Goal: Information Seeking & Learning: Learn about a topic

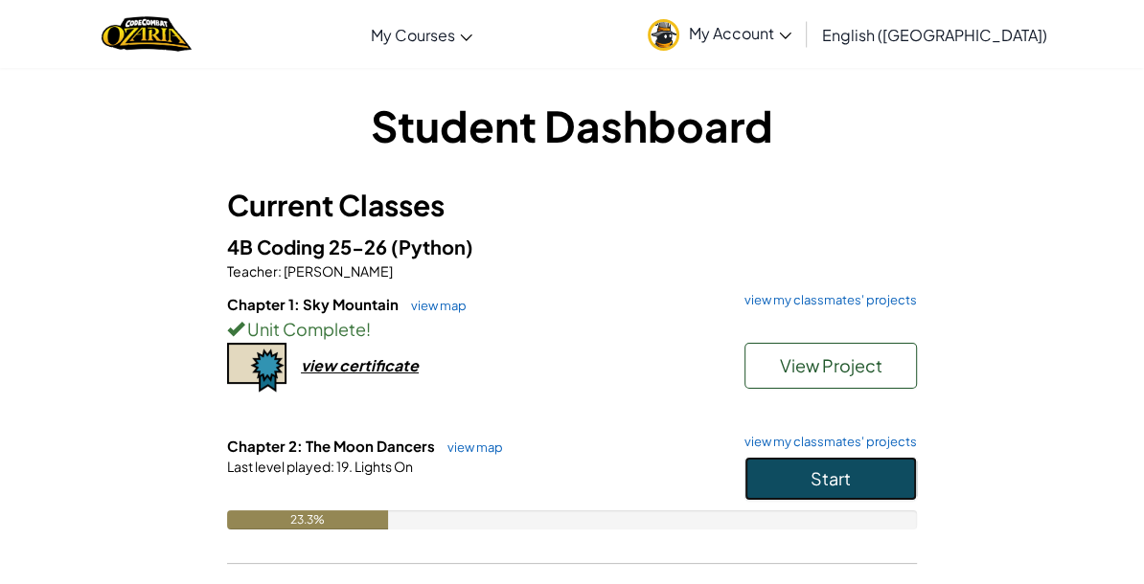
click at [805, 494] on button "Start" at bounding box center [830, 479] width 172 height 44
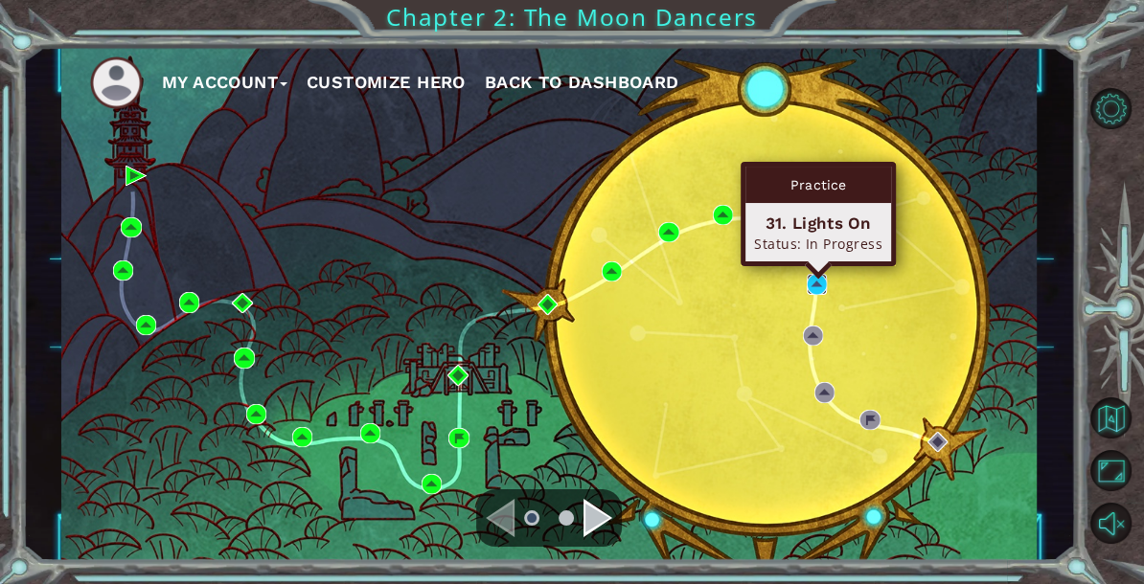
click at [814, 278] on img at bounding box center [817, 284] width 20 height 20
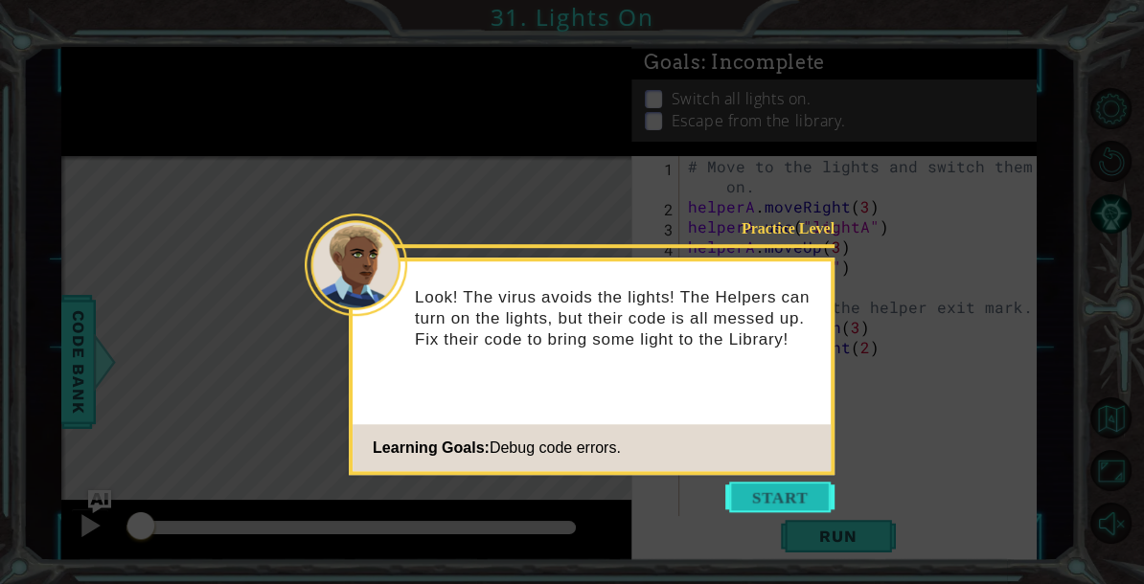
click at [786, 508] on button "Start" at bounding box center [779, 497] width 109 height 31
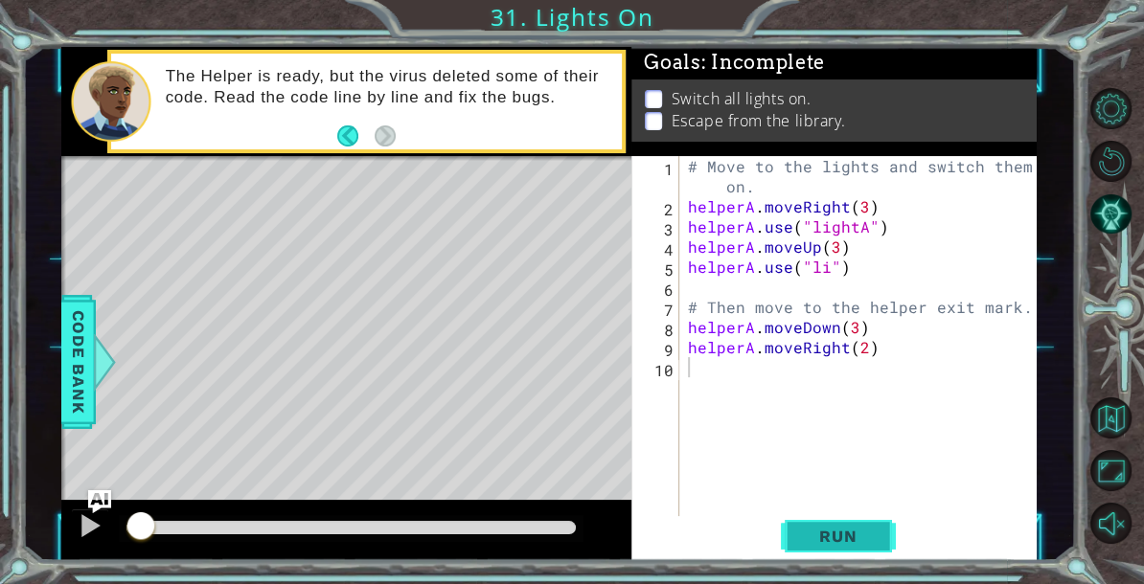
click at [807, 544] on span "Run" at bounding box center [838, 536] width 76 height 19
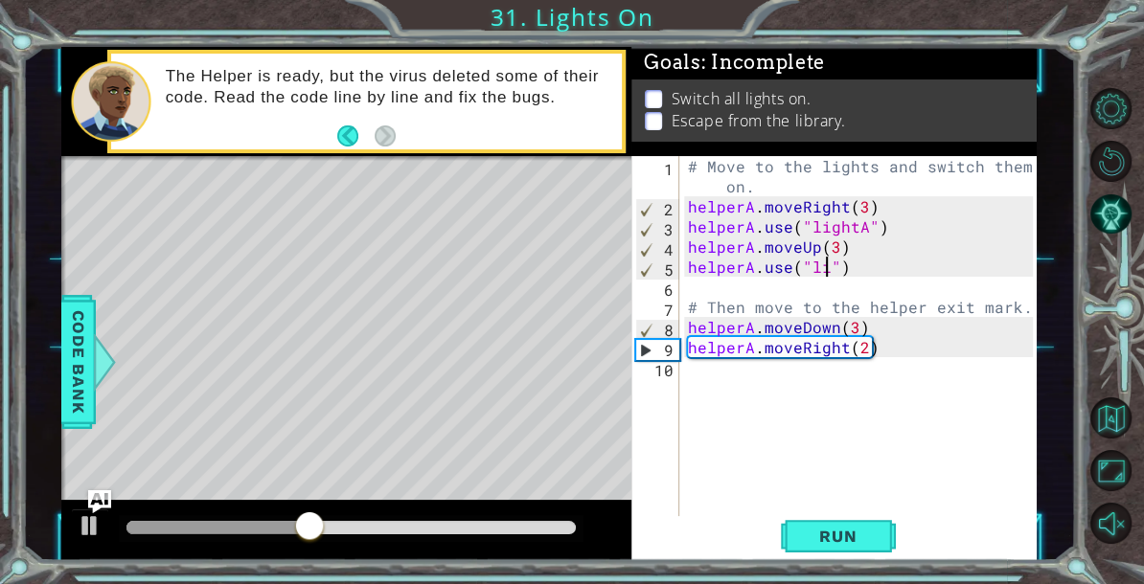
click at [826, 270] on div "# Move to the lights and switch them on. helperA . moveRight ( 3 ) helperA . us…" at bounding box center [863, 367] width 358 height 423
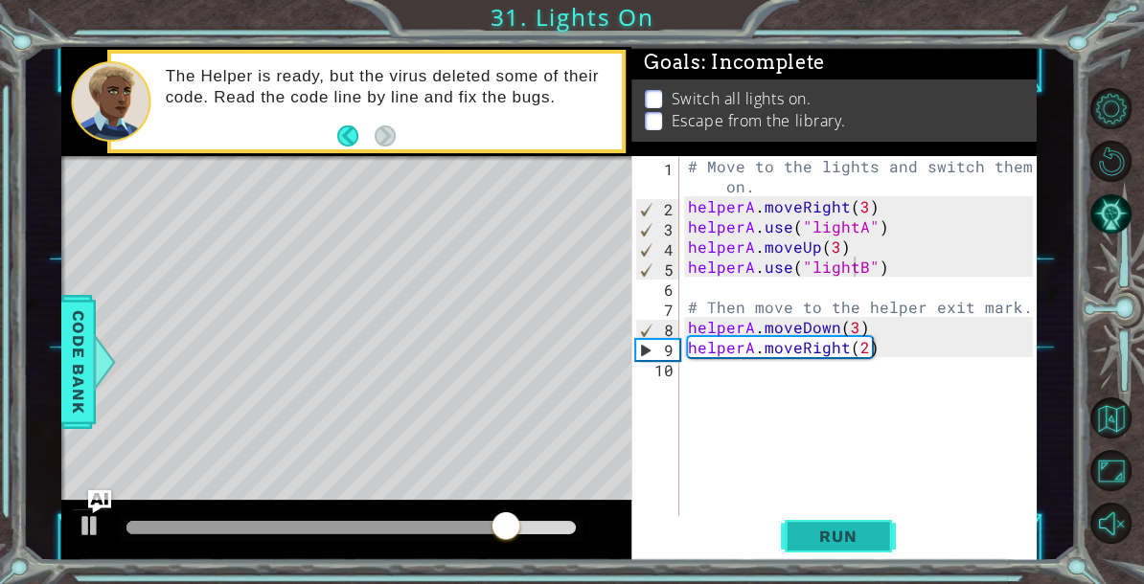
click at [845, 543] on span "Run" at bounding box center [838, 536] width 76 height 19
click at [857, 331] on div "# Move to the lights and switch them on. helperA . moveRight ( 3 ) helperA . us…" at bounding box center [863, 367] width 358 height 423
type textarea "helperA.moveDown(1)"
click at [831, 523] on button "Run" at bounding box center [838, 536] width 115 height 40
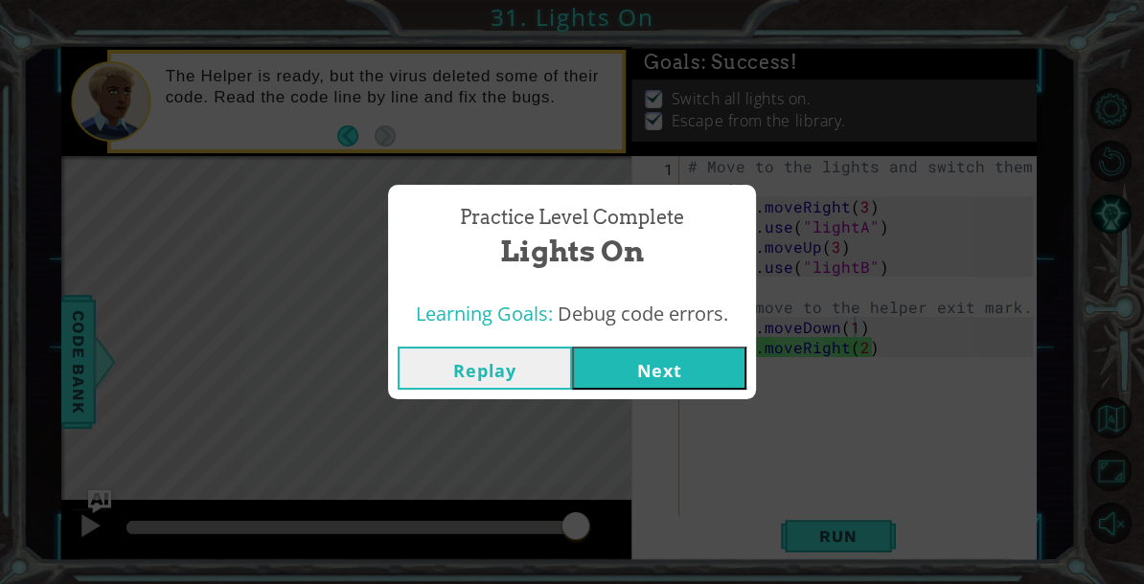
click at [672, 362] on button "Next" at bounding box center [659, 368] width 174 height 43
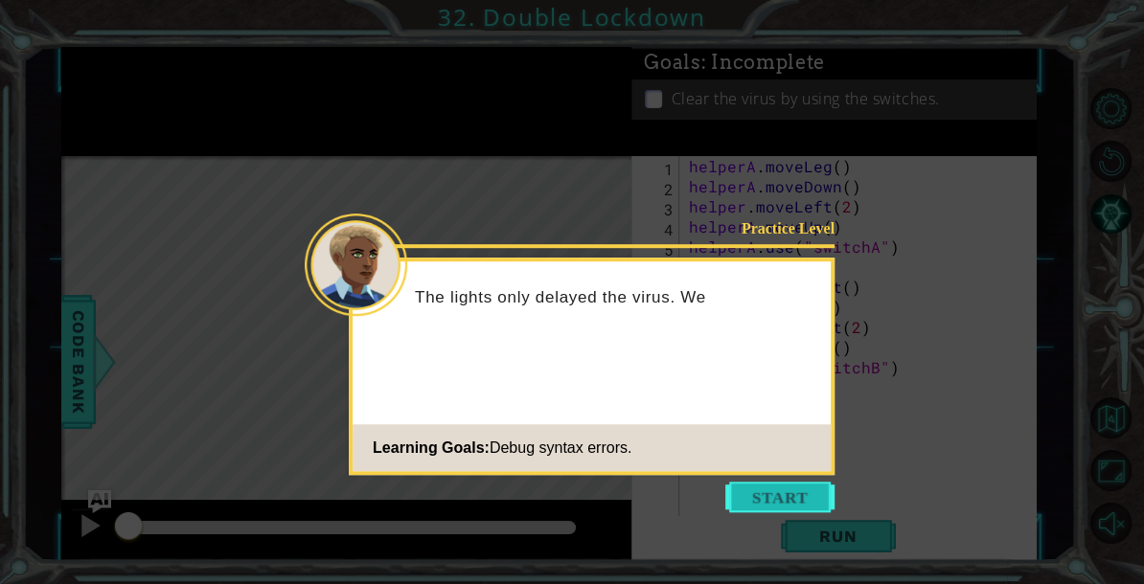
click at [752, 509] on button "Start" at bounding box center [779, 497] width 109 height 31
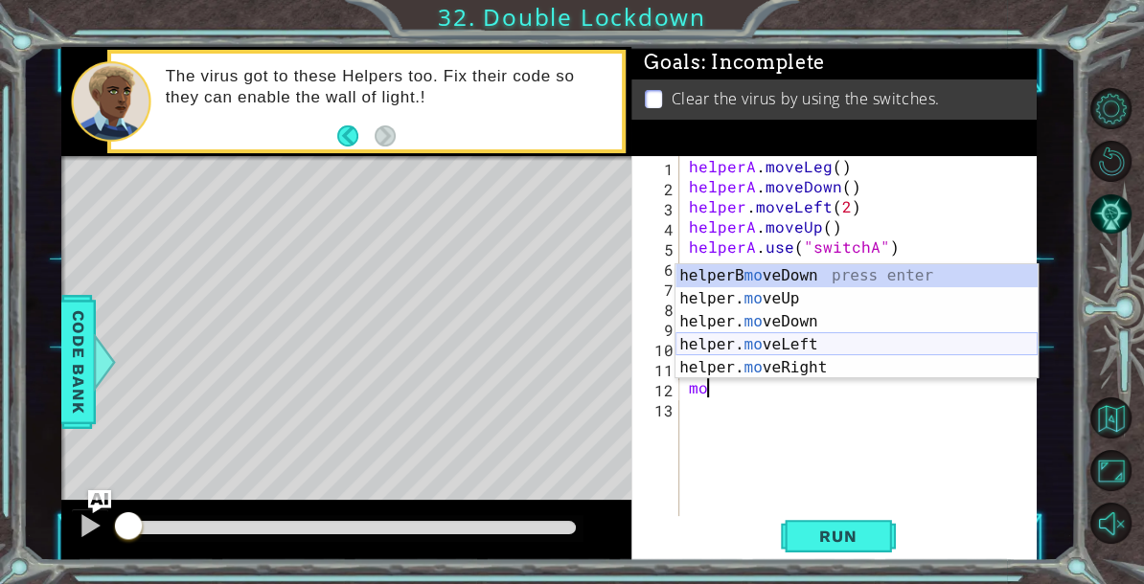
click at [845, 349] on div "helperB mo veDown press enter helper. mo veUp press enter helper. mo veDown pre…" at bounding box center [857, 344] width 362 height 161
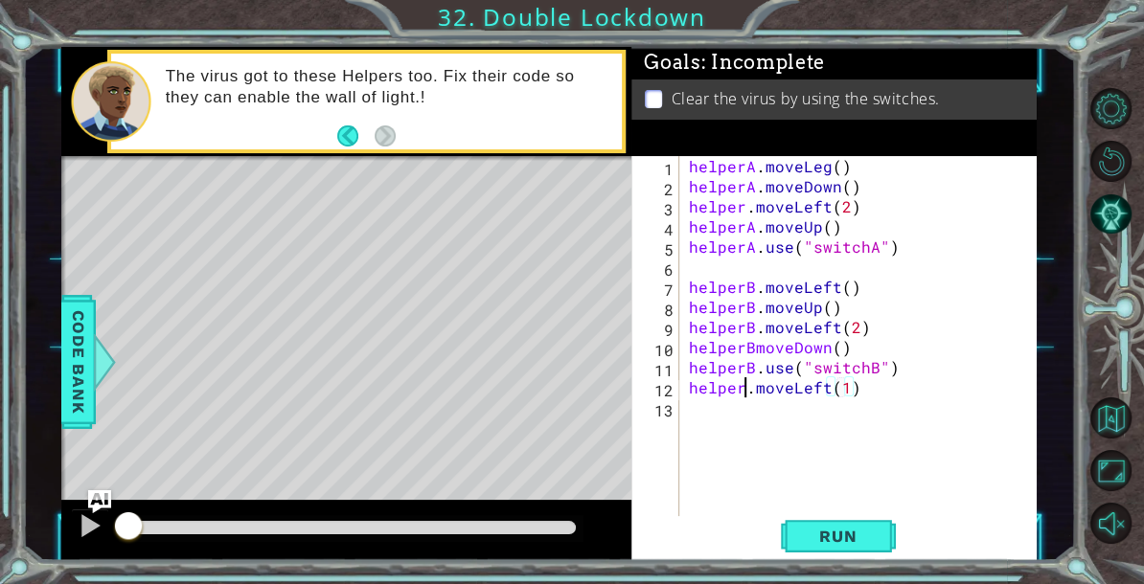
click at [744, 392] on div "helperA . moveLeg ( ) helperA . moveDown ( ) helper . moveLeft ( 2 ) helperA . …" at bounding box center [863, 357] width 357 height 402
click at [855, 537] on span "Run" at bounding box center [838, 536] width 76 height 19
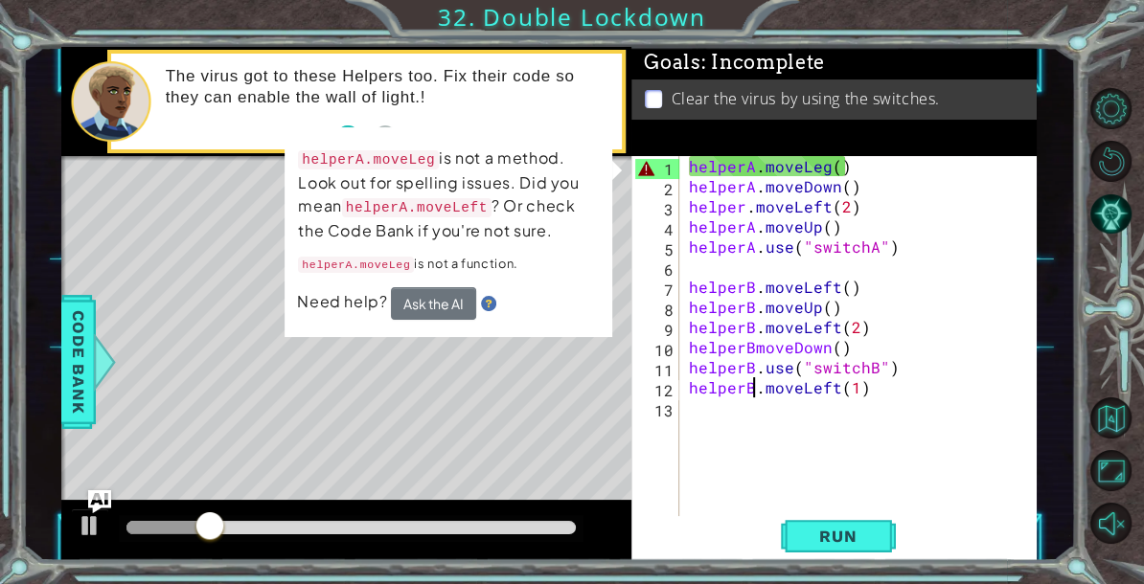
click at [827, 174] on div "helperA . moveLeg ( ) helperA . moveDown ( ) helper . moveLeft ( 2 ) helperA . …" at bounding box center [863, 357] width 357 height 402
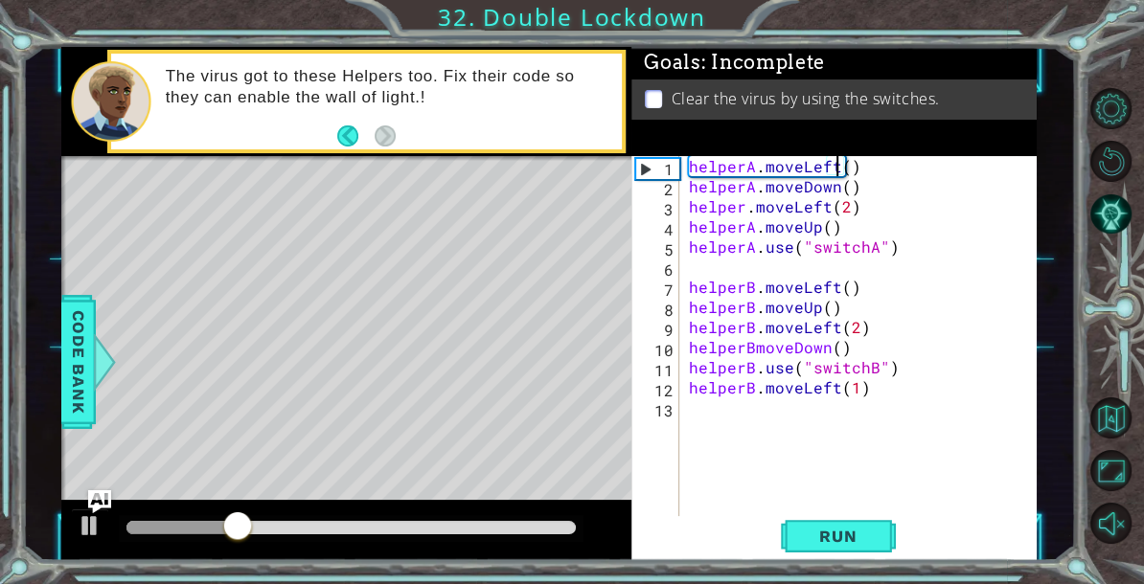
scroll to position [0, 9]
click at [744, 209] on div "helperA . moveLeft ( ) helperA . moveDown ( ) helper . moveLeft ( 2 ) helperA .…" at bounding box center [863, 357] width 357 height 402
click at [843, 548] on button "Run" at bounding box center [838, 536] width 115 height 40
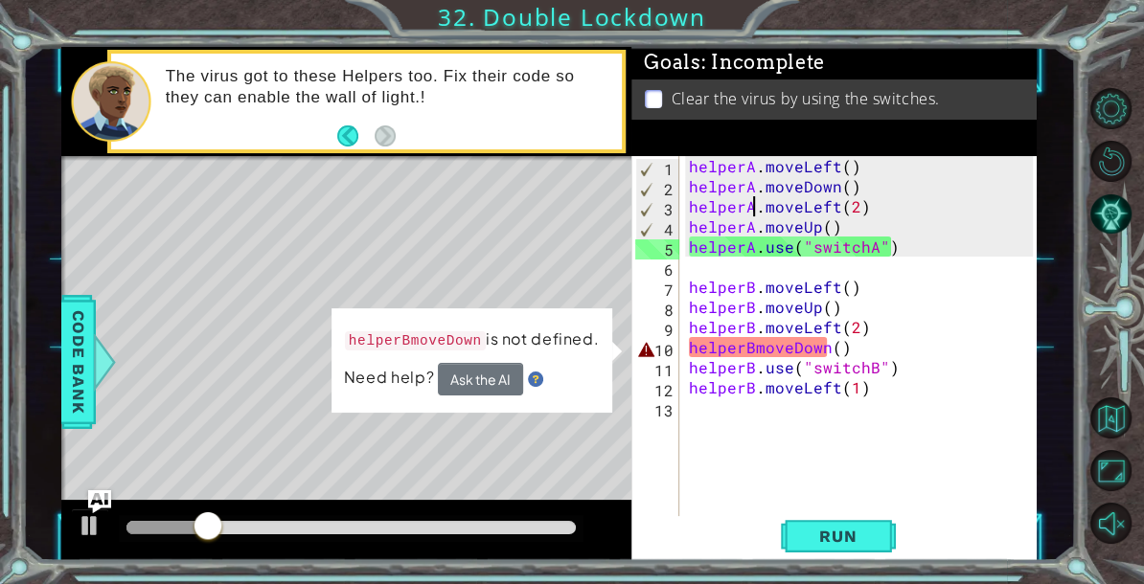
click at [755, 350] on div "helperA . moveLeft ( ) helperA . moveDown ( ) helperA . moveLeft ( 2 ) helperA …" at bounding box center [863, 357] width 357 height 402
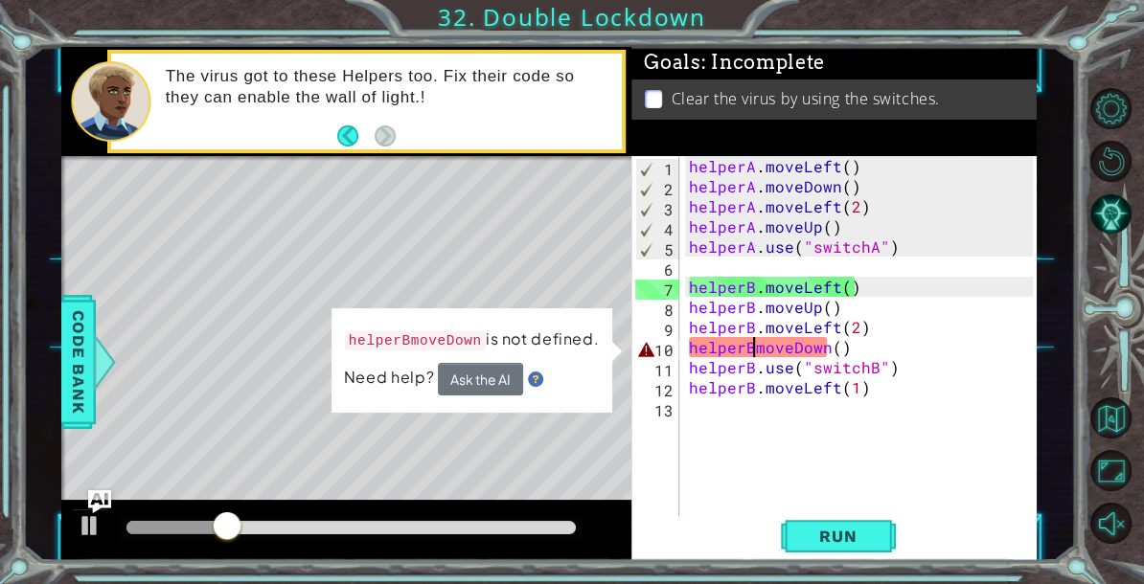
scroll to position [0, 5]
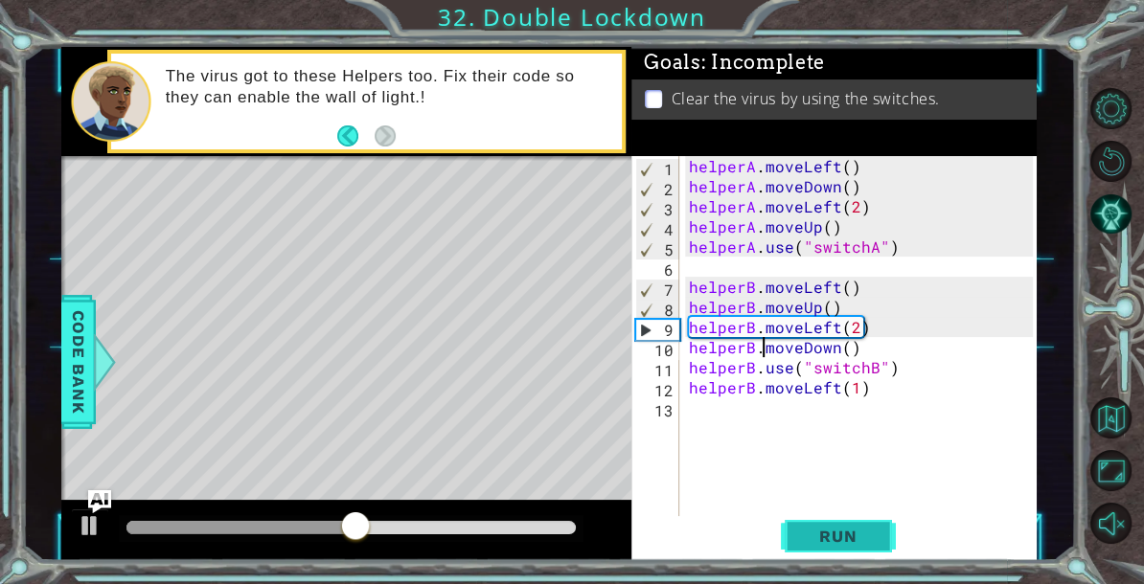
type textarea "helperB.moveDown()"
click at [829, 535] on span "Run" at bounding box center [838, 536] width 76 height 19
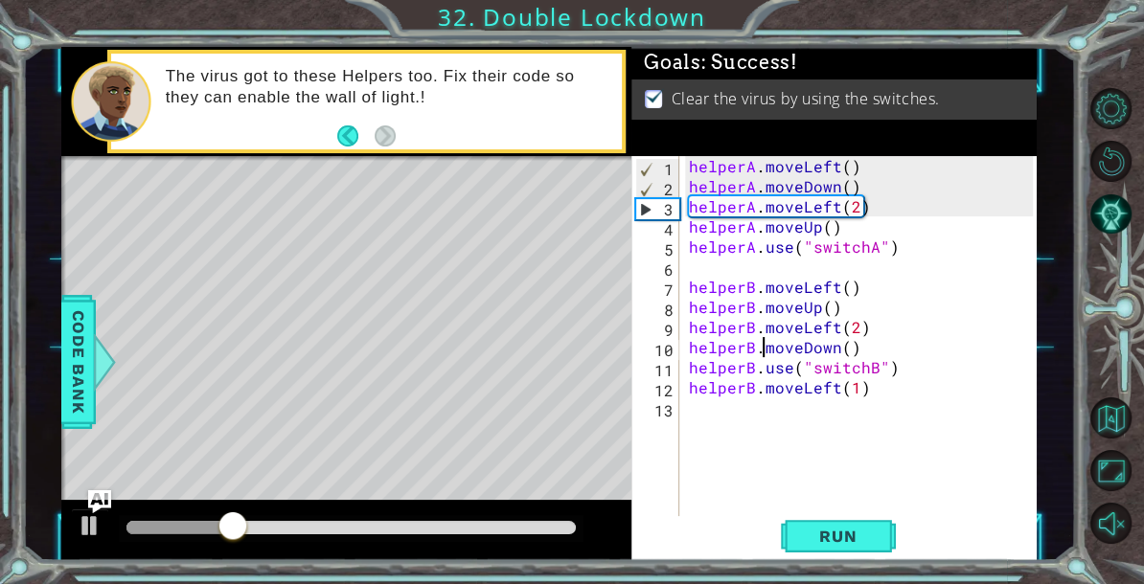
click at [695, 417] on div "helperA . moveLeft ( ) helperA . moveDown ( ) helperA . moveLeft ( 2 ) helperA …" at bounding box center [863, 357] width 357 height 402
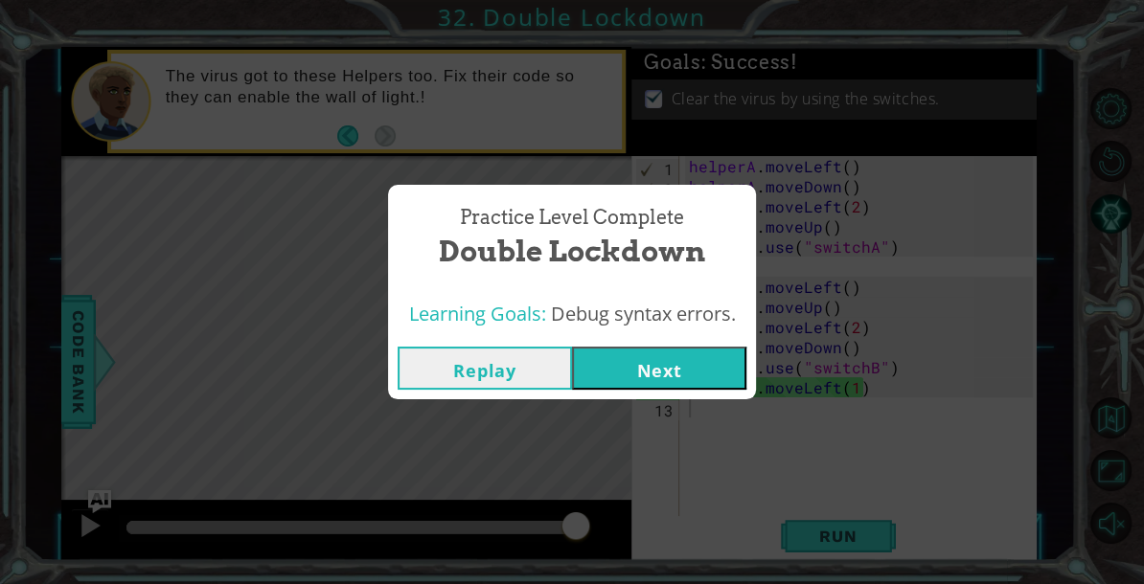
click at [706, 362] on button "Next" at bounding box center [659, 368] width 174 height 43
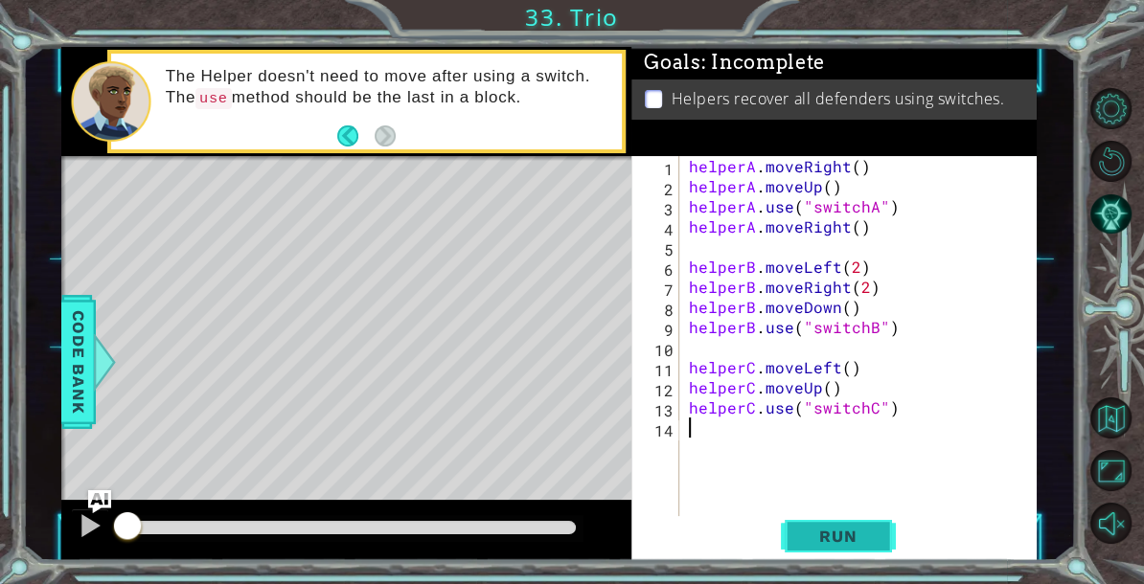
click at [799, 544] on button "Run" at bounding box center [838, 536] width 115 height 40
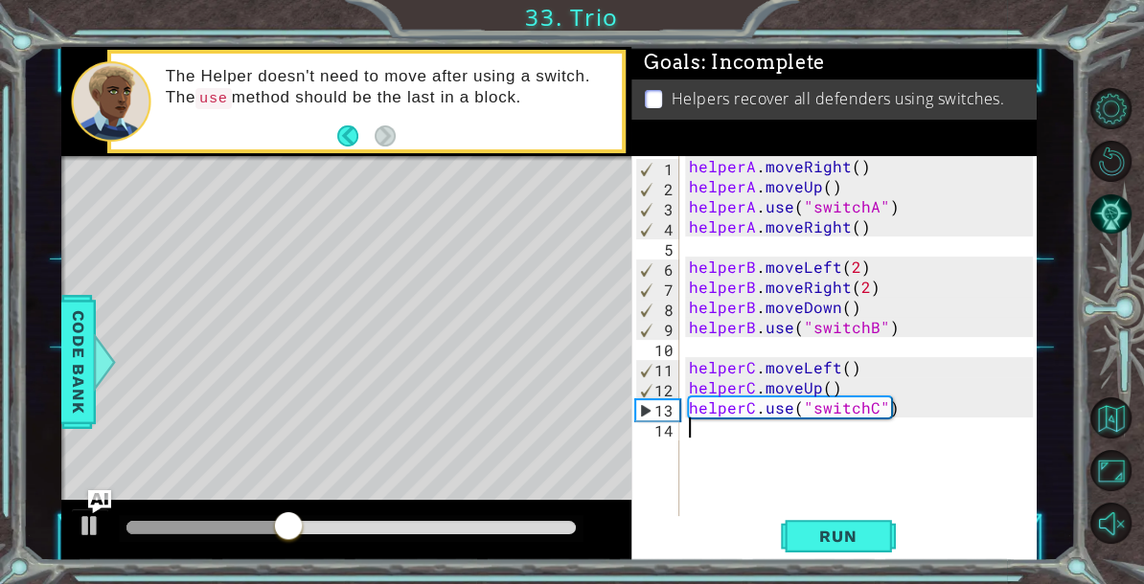
click at [838, 388] on div "helperA . moveRight ( ) helperA . moveUp ( ) helperA . use ( "switchA" ) helper…" at bounding box center [863, 357] width 357 height 402
type textarea "helperC.moveUp()"
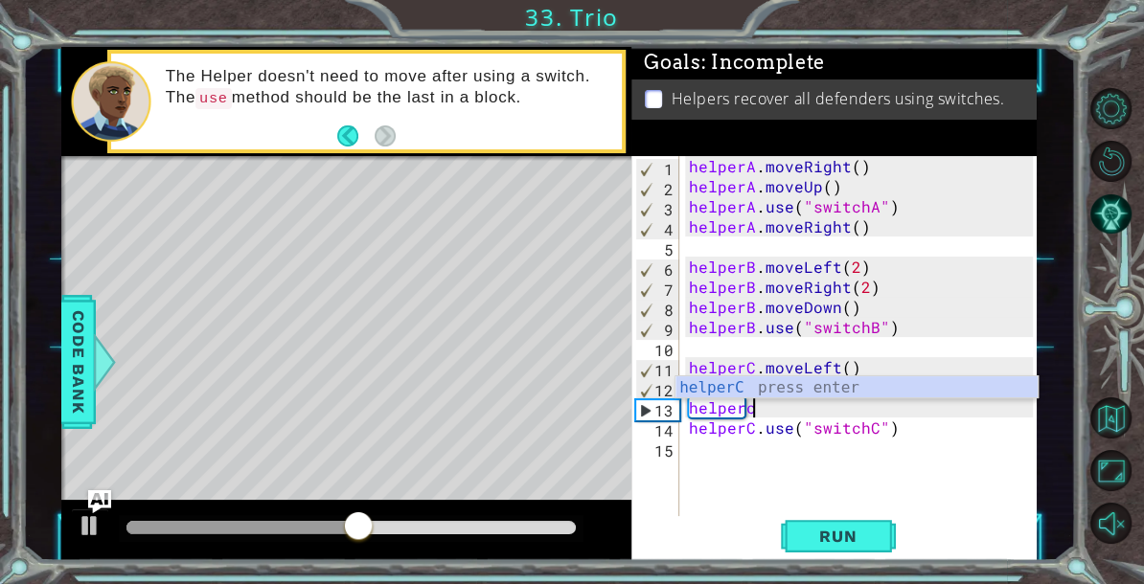
scroll to position [0, 3]
click at [928, 388] on div "helperC press enter" at bounding box center [857, 411] width 362 height 69
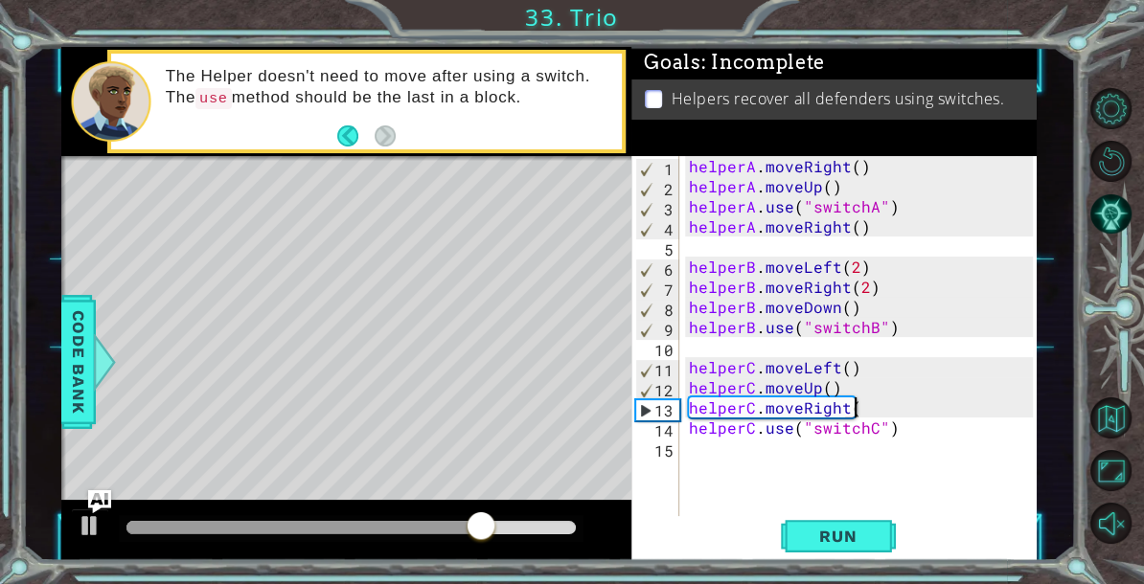
scroll to position [0, 9]
click at [821, 534] on span "Run" at bounding box center [838, 536] width 76 height 19
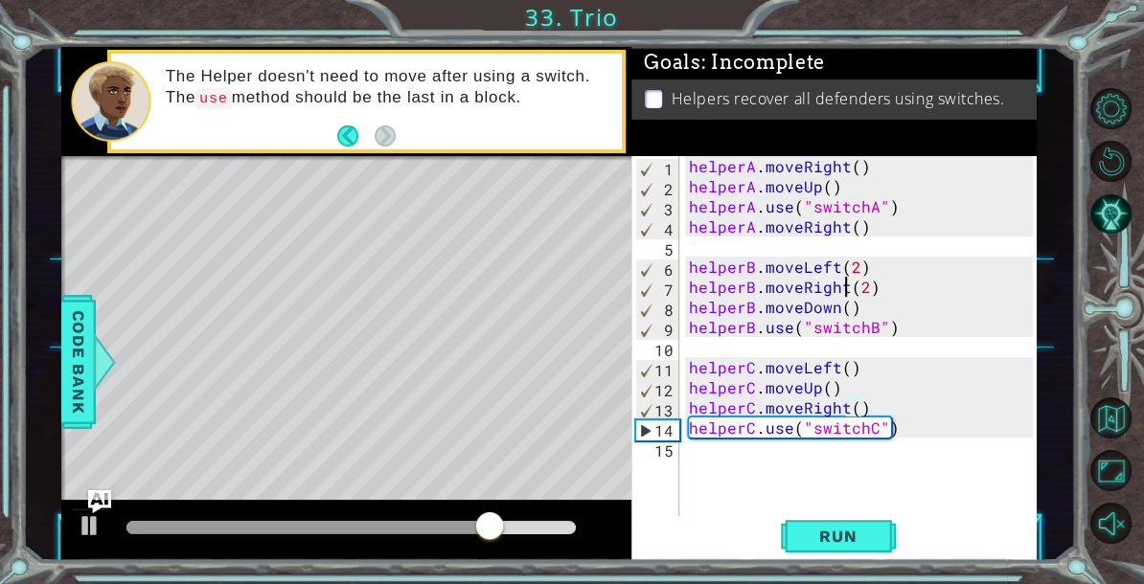
click at [843, 292] on div "helperA . moveRight ( ) helperA . moveUp ( ) helperA . use ( "switchA" ) helper…" at bounding box center [863, 357] width 357 height 402
type textarea "helperB.moveRight(2)"
drag, startPoint x: 881, startPoint y: 290, endPoint x: 686, endPoint y: 290, distance: 194.5
click at [686, 290] on div "helperA . moveRight ( ) helperA . moveUp ( ) helperA . use ( "switchA" ) helper…" at bounding box center [863, 357] width 357 height 402
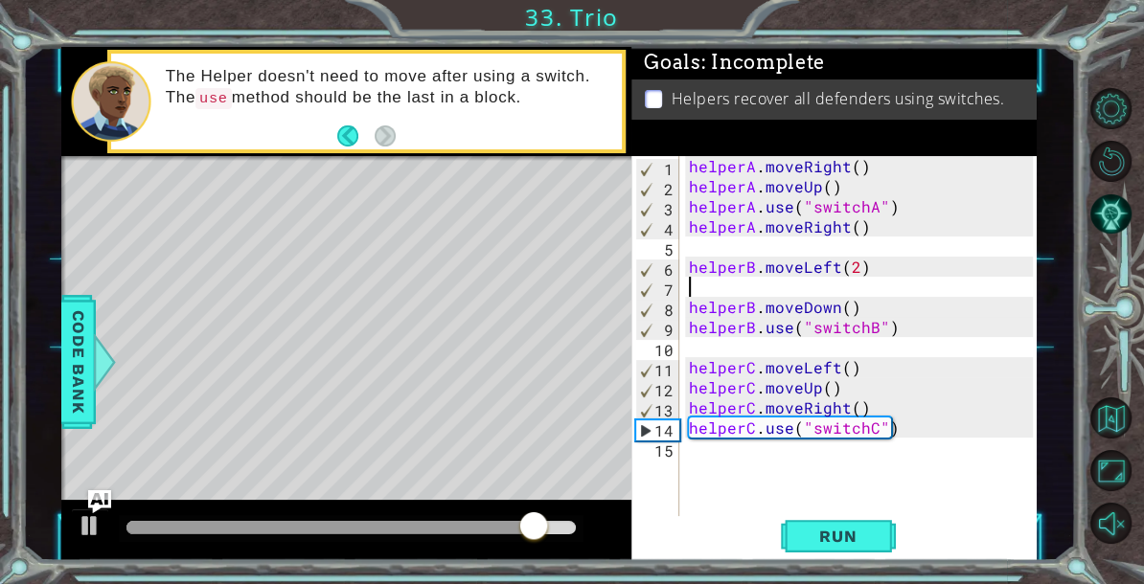
scroll to position [0, 0]
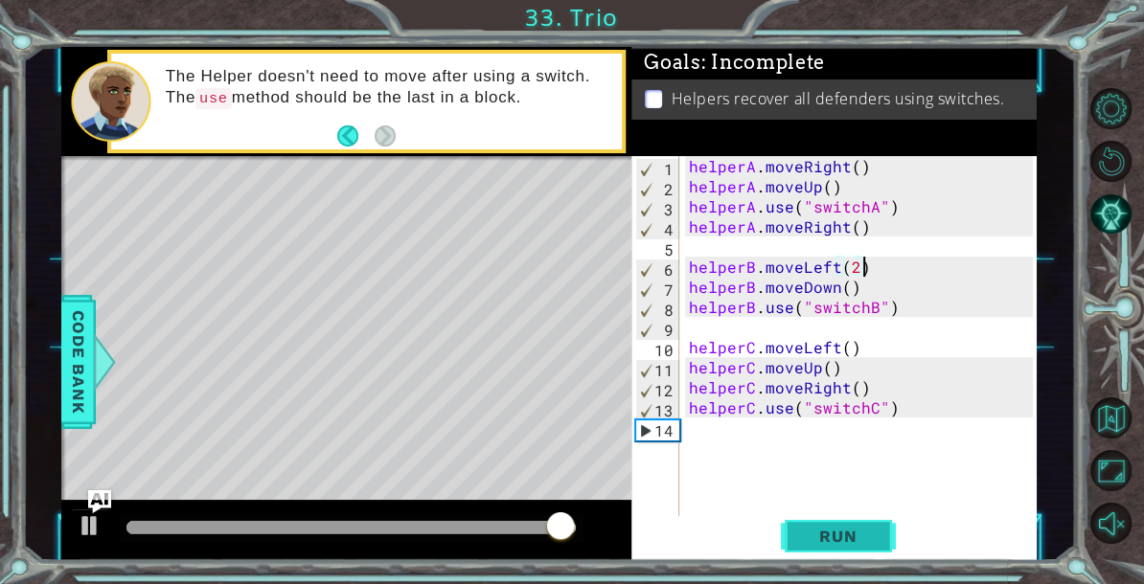
click at [866, 535] on span "Run" at bounding box center [838, 536] width 76 height 19
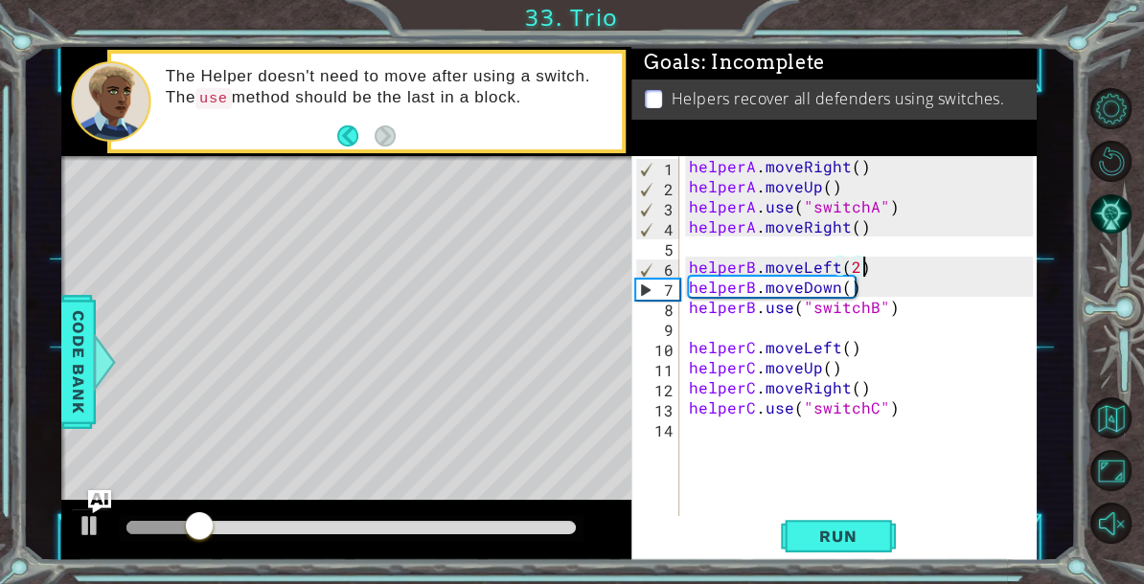
click at [839, 189] on div "helperA . moveRight ( ) helperA . moveUp ( ) helperA . use ( "switchA" ) helper…" at bounding box center [863, 357] width 357 height 402
type textarea "helperA.moveUp()"
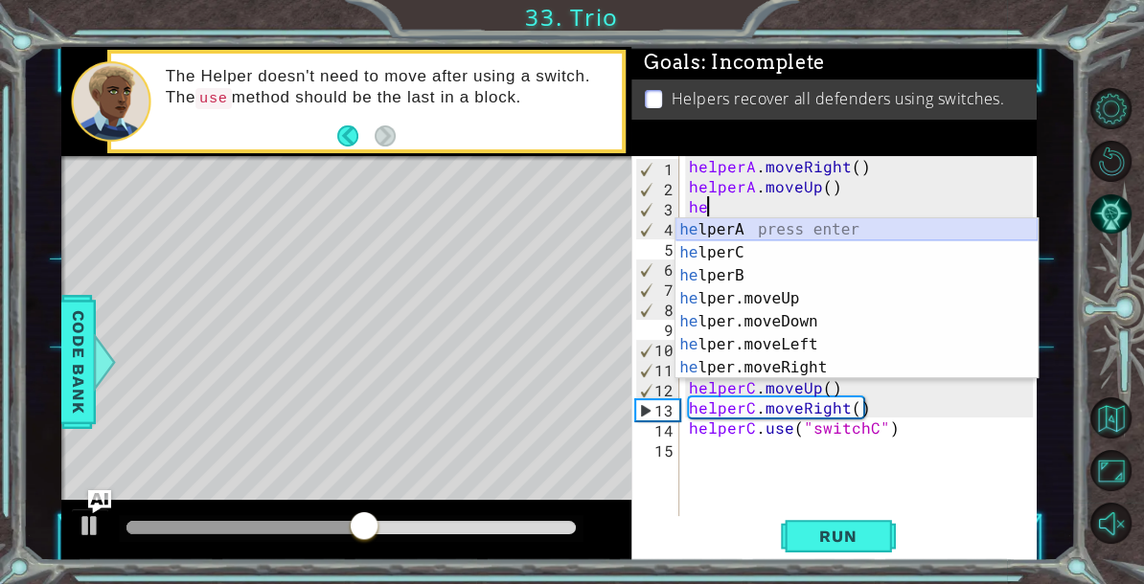
click at [765, 234] on div "he lperA press enter he lperC press enter he lperB press enter he lper.moveUp p…" at bounding box center [857, 321] width 362 height 207
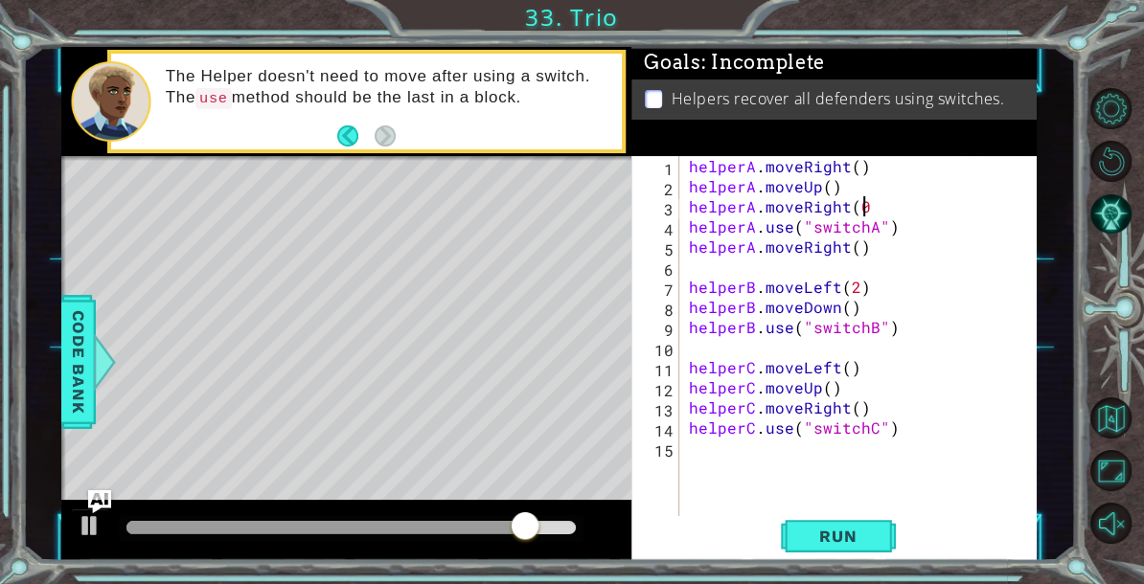
scroll to position [0, 9]
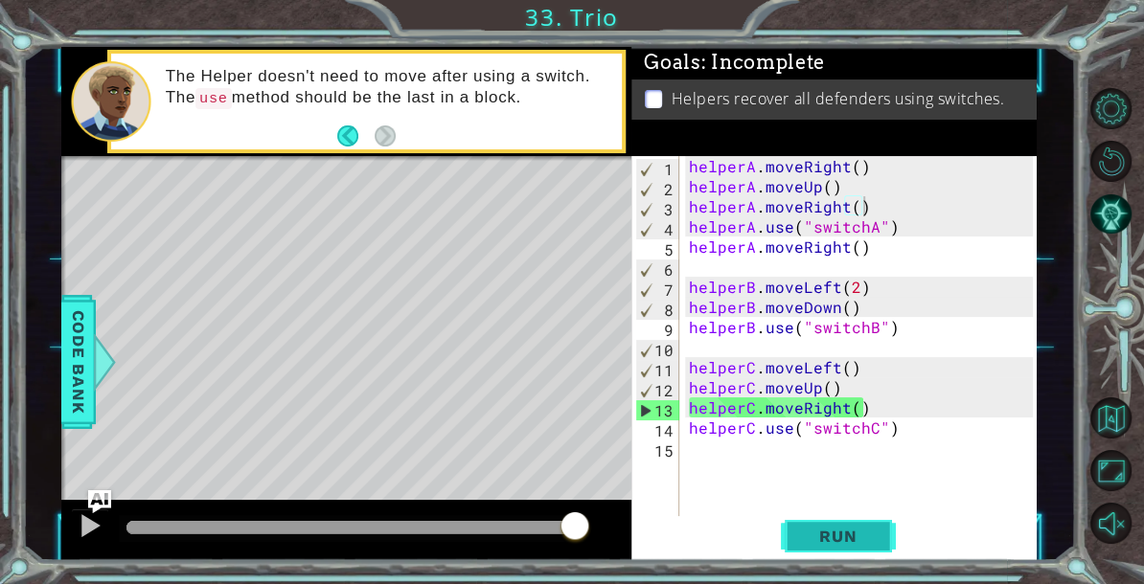
click at [820, 544] on span "Run" at bounding box center [838, 536] width 76 height 19
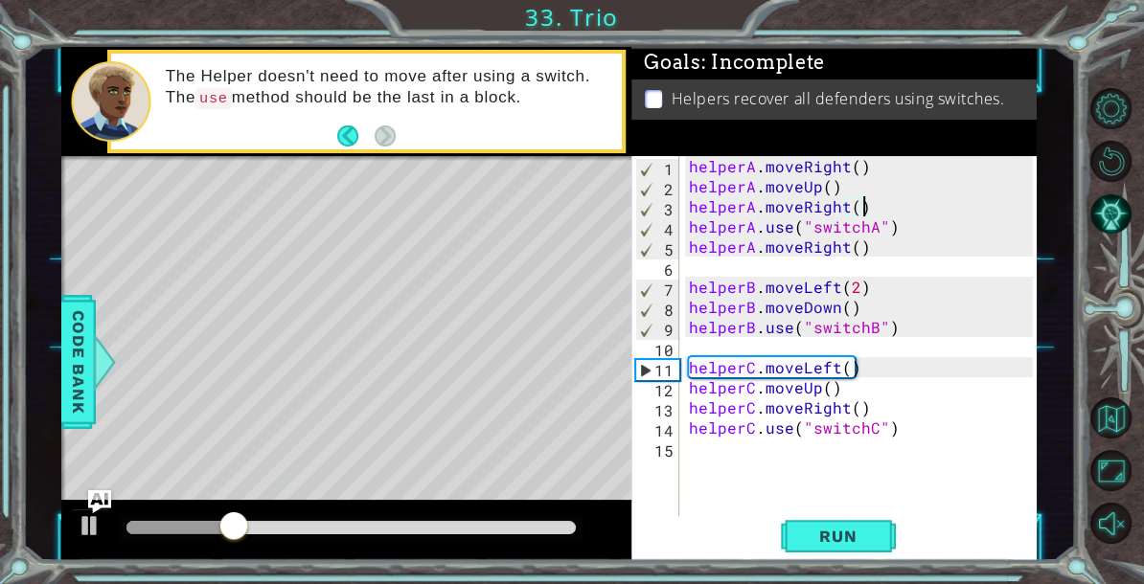
click at [858, 303] on div "helperA . moveRight ( ) helperA . moveUp ( ) helperA . moveRight ( ) helperA . …" at bounding box center [863, 357] width 357 height 402
type textarea "helperB.moveDown()"
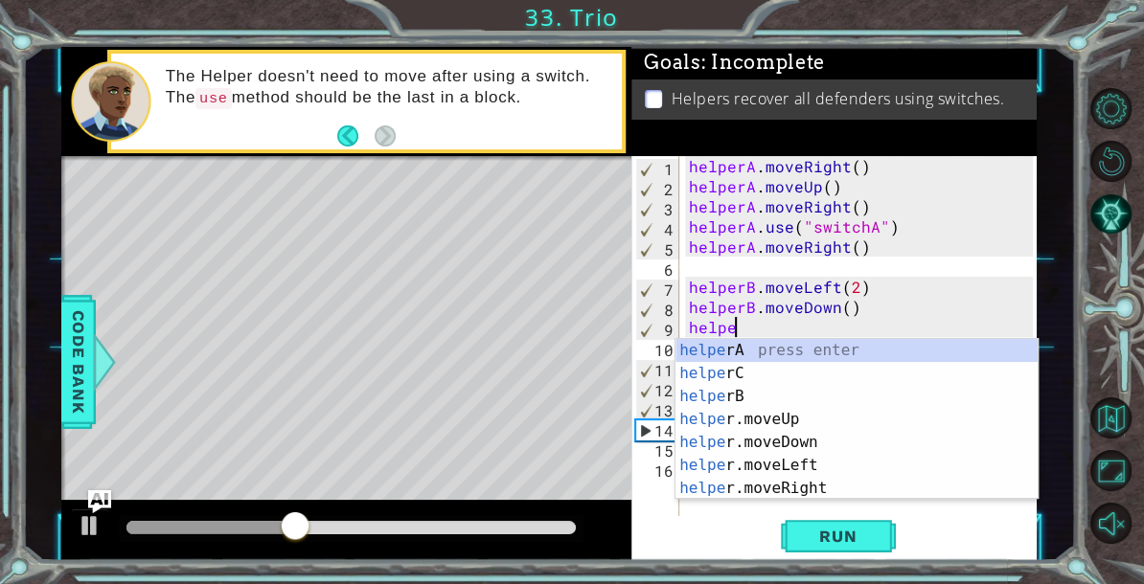
scroll to position [0, 2]
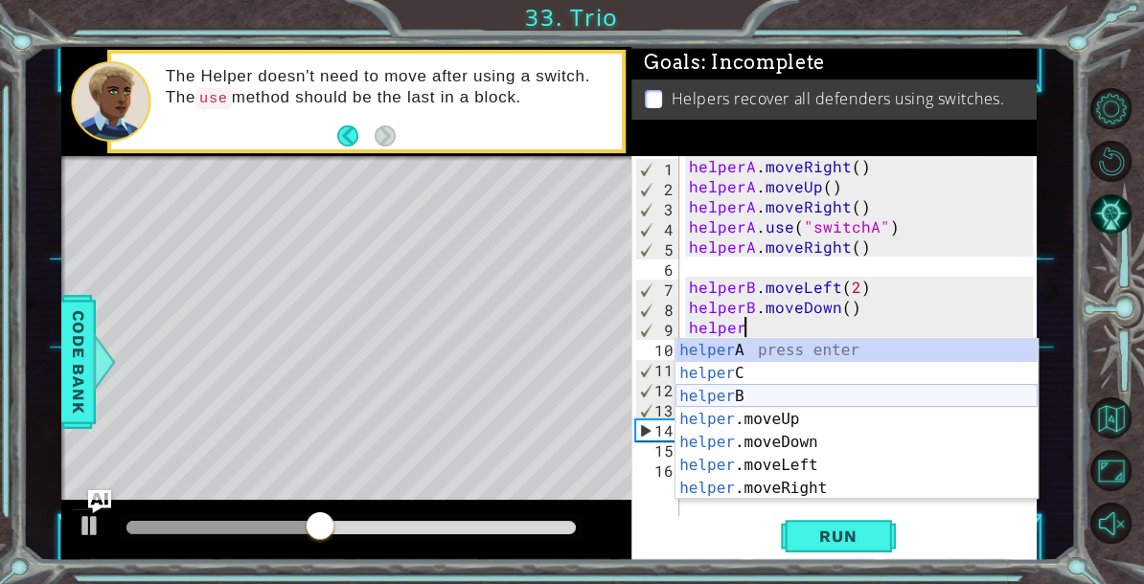
click at [718, 399] on div "helper A press enter helper C press enter helper B press enter helper .moveUp p…" at bounding box center [857, 442] width 362 height 207
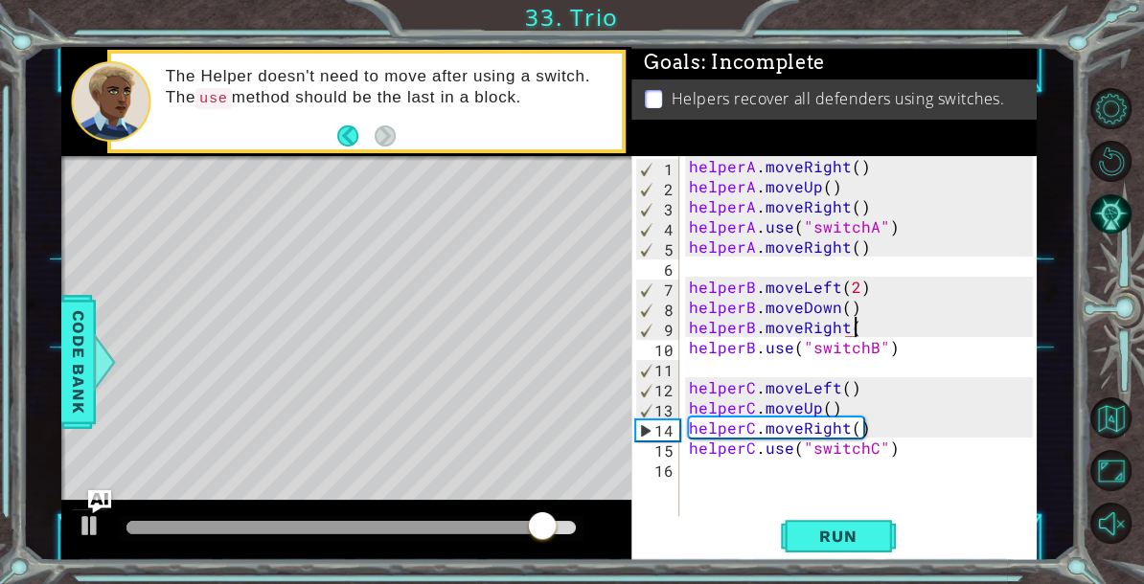
scroll to position [0, 9]
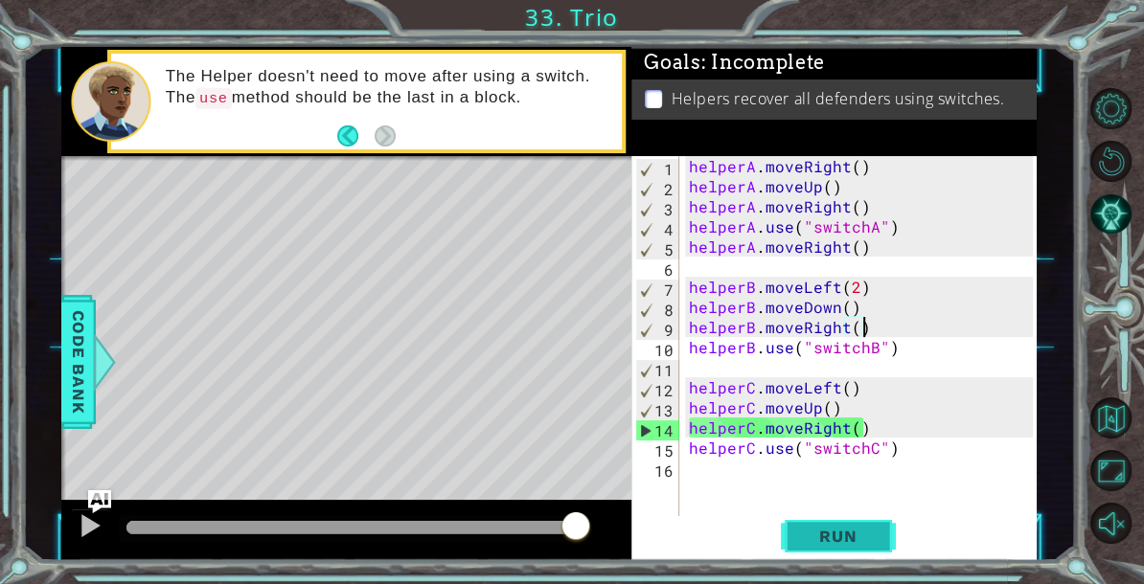
click at [806, 537] on span "Run" at bounding box center [838, 536] width 76 height 19
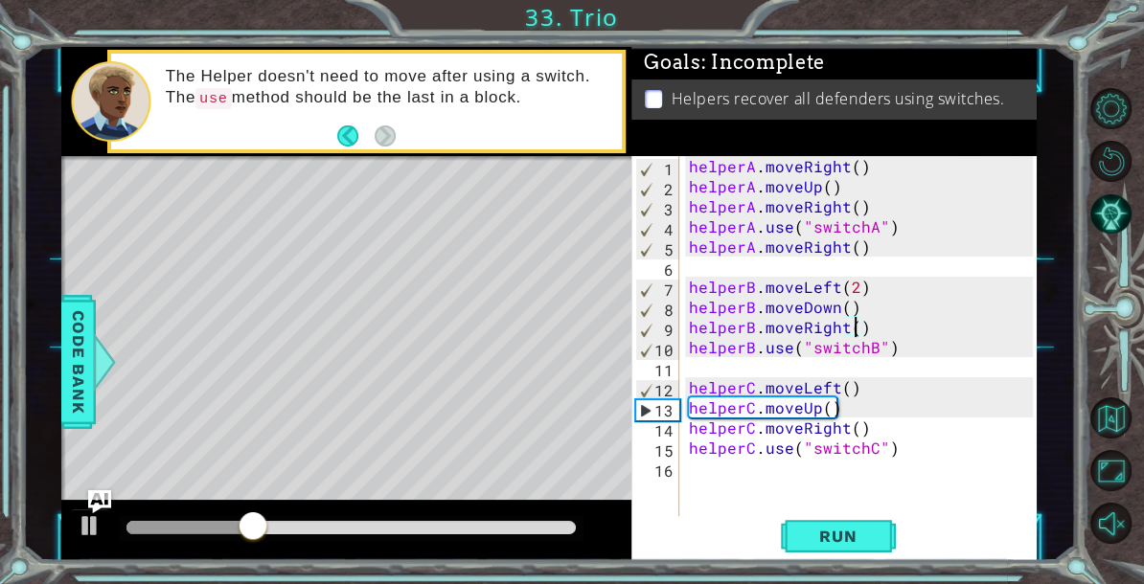
click at [857, 327] on div "helperA . moveRight ( ) helperA . moveUp ( ) helperA . moveRight ( ) helperA . …" at bounding box center [863, 357] width 357 height 402
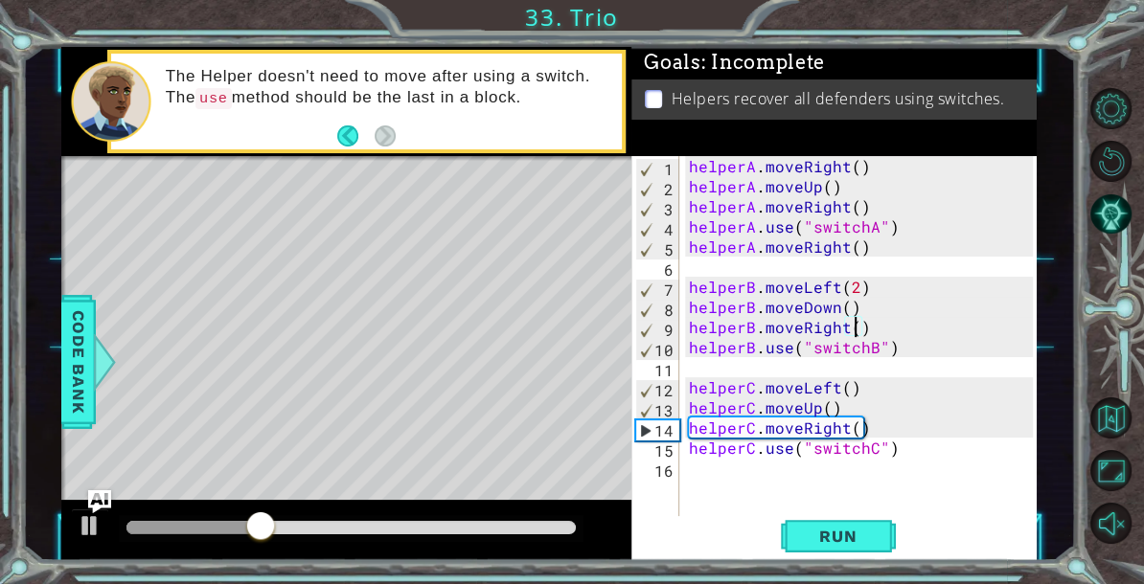
scroll to position [0, 10]
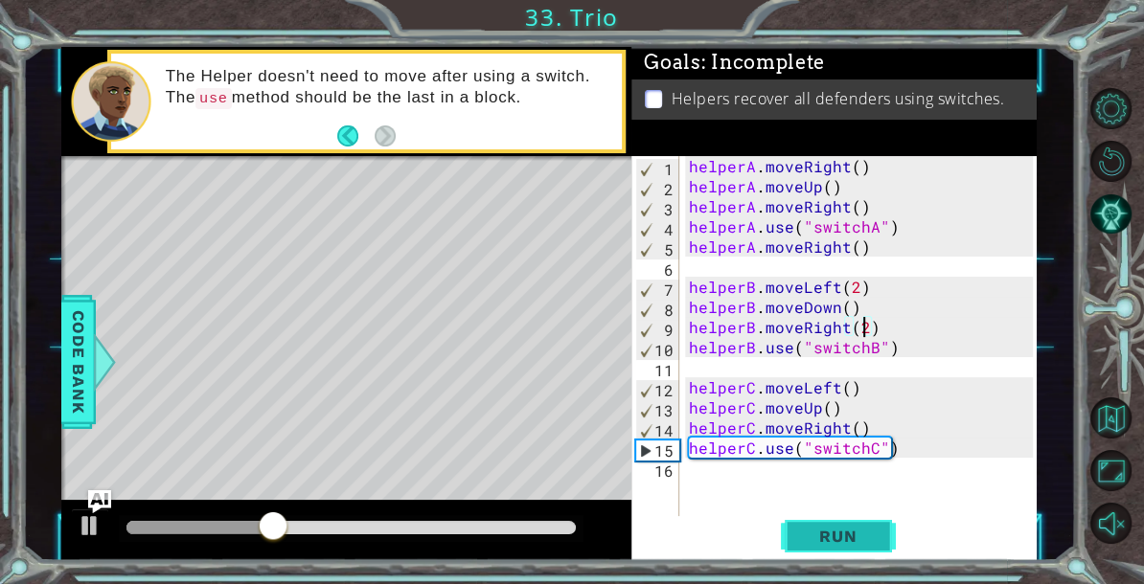
type textarea "helperB.moveRight(2)"
click at [826, 528] on span "Run" at bounding box center [838, 536] width 76 height 19
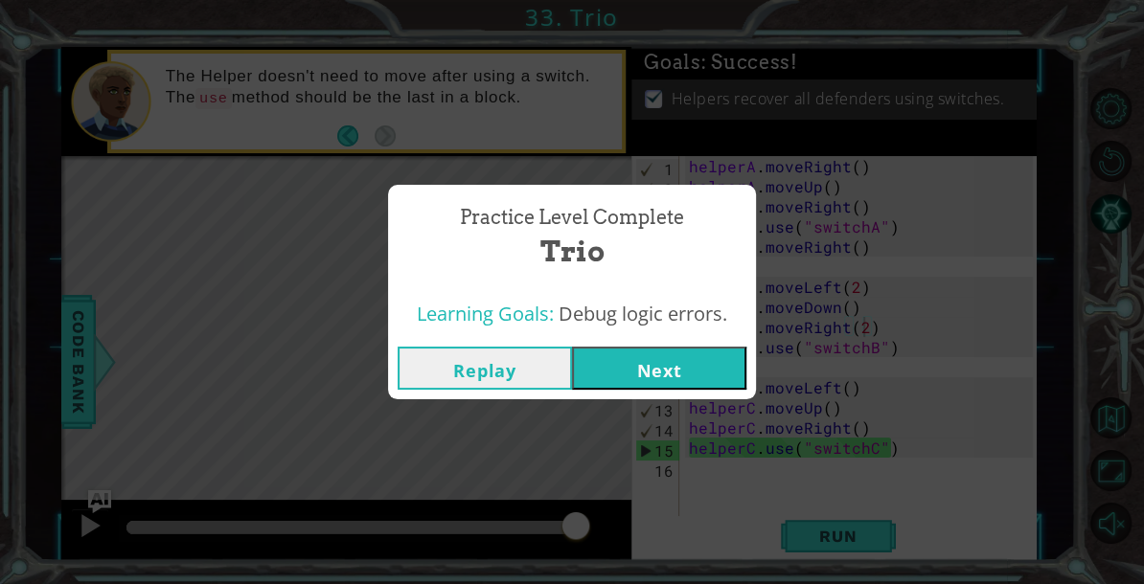
click at [725, 370] on button "Next" at bounding box center [659, 368] width 174 height 43
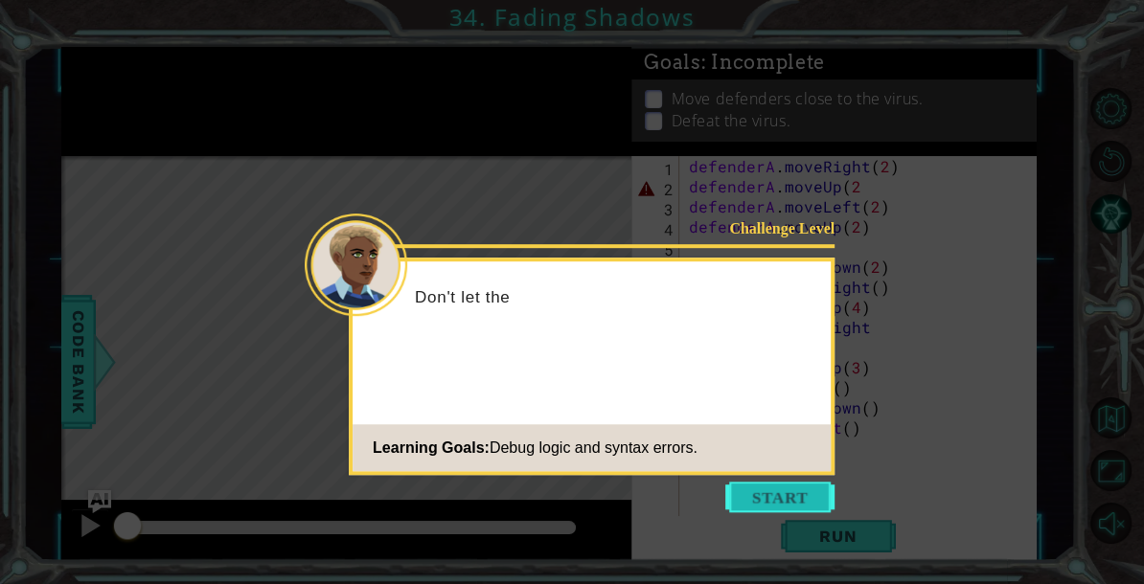
click at [786, 501] on button "Start" at bounding box center [779, 497] width 109 height 31
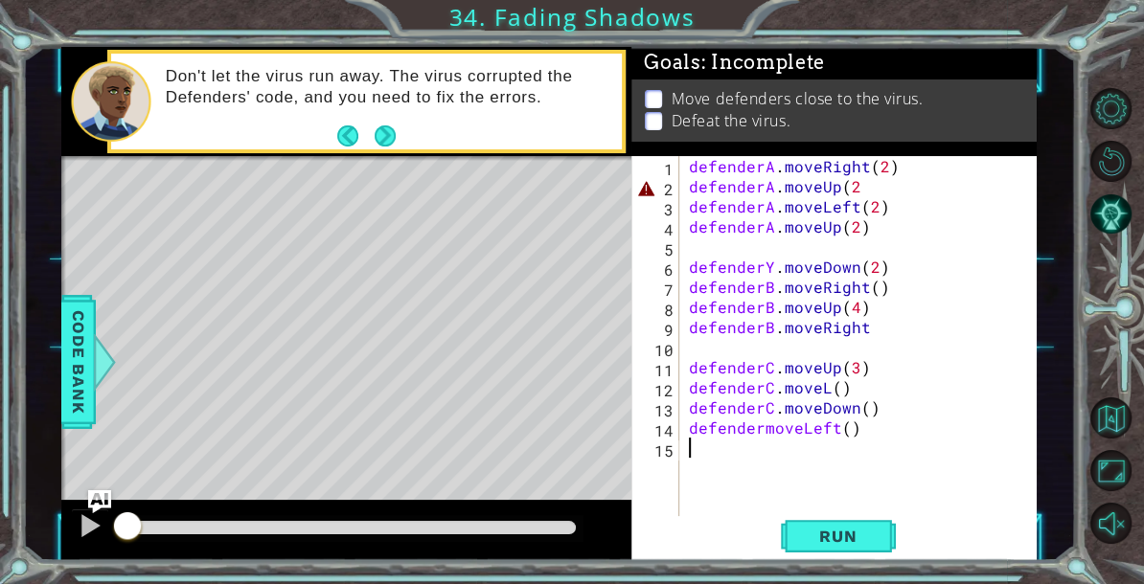
click at [855, 181] on div "defenderA . moveRight ( 2 ) defenderA . moveUp ( 2 defenderA . moveLeft ( 2 ) d…" at bounding box center [863, 357] width 357 height 402
click at [869, 329] on div "defenderA . moveRight ( 2 ) defenderA . moveUp ( 2 ) defenderA . moveLeft ( 2 )…" at bounding box center [863, 357] width 357 height 402
click at [824, 389] on div "defenderA . moveRight ( 2 ) defenderA . moveUp ( 2 ) defenderA . moveLeft ( 2 )…" at bounding box center [863, 357] width 357 height 402
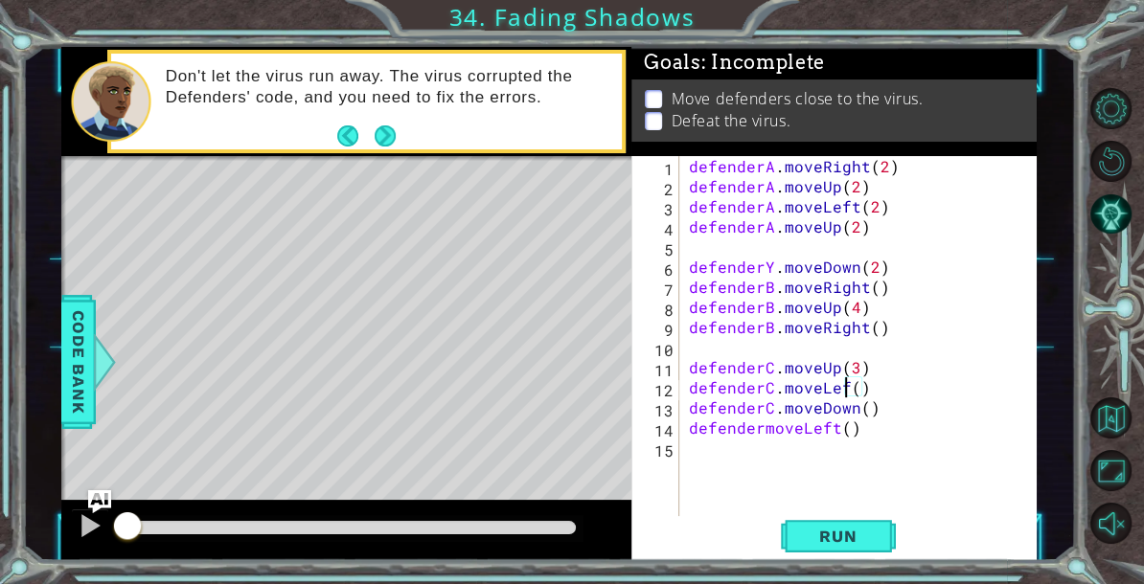
scroll to position [0, 9]
click at [761, 432] on div "defenderA . moveRight ( 2 ) defenderA . moveUp ( 2 ) defenderA . moveLeft ( 2 )…" at bounding box center [863, 357] width 357 height 402
click at [771, 276] on div "defenderA . moveRight ( 2 ) defenderA . moveUp ( 2 ) defenderA . moveLeft ( 2 )…" at bounding box center [863, 357] width 357 height 402
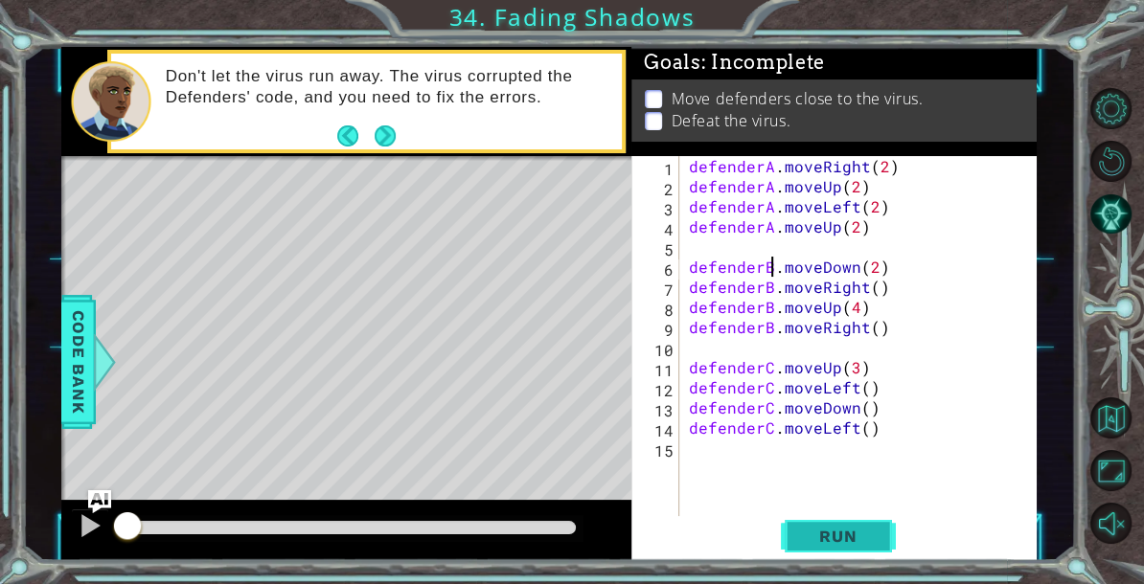
click at [813, 534] on span "Run" at bounding box center [838, 536] width 76 height 19
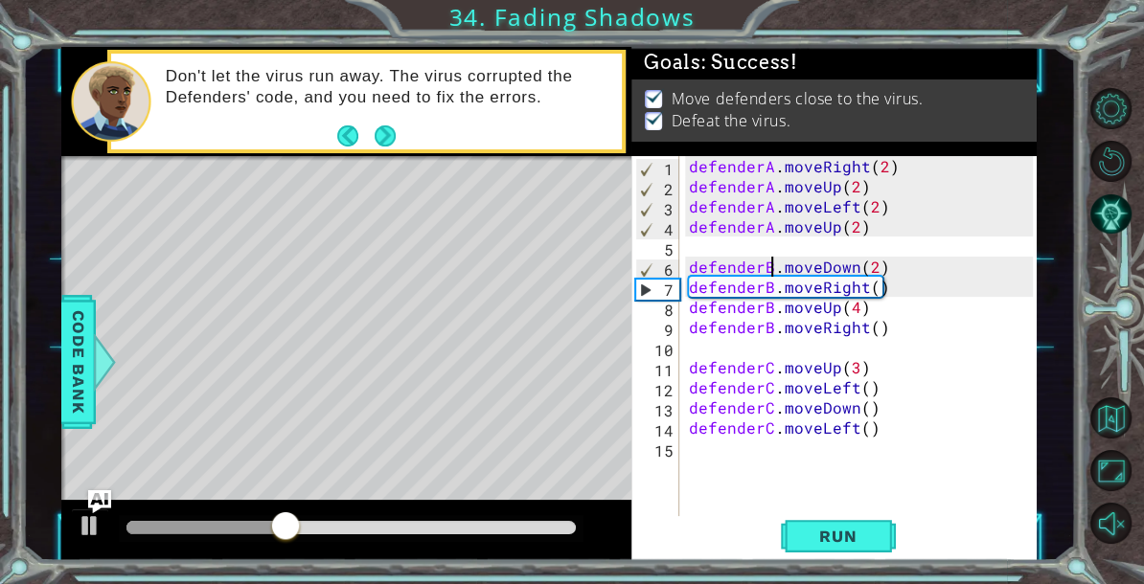
click at [853, 228] on div "defenderA . moveRight ( 2 ) defenderA . moveUp ( 2 ) defenderA . moveLeft ( 2 )…" at bounding box center [863, 357] width 357 height 402
type textarea "defenderA.moveUp(2)"
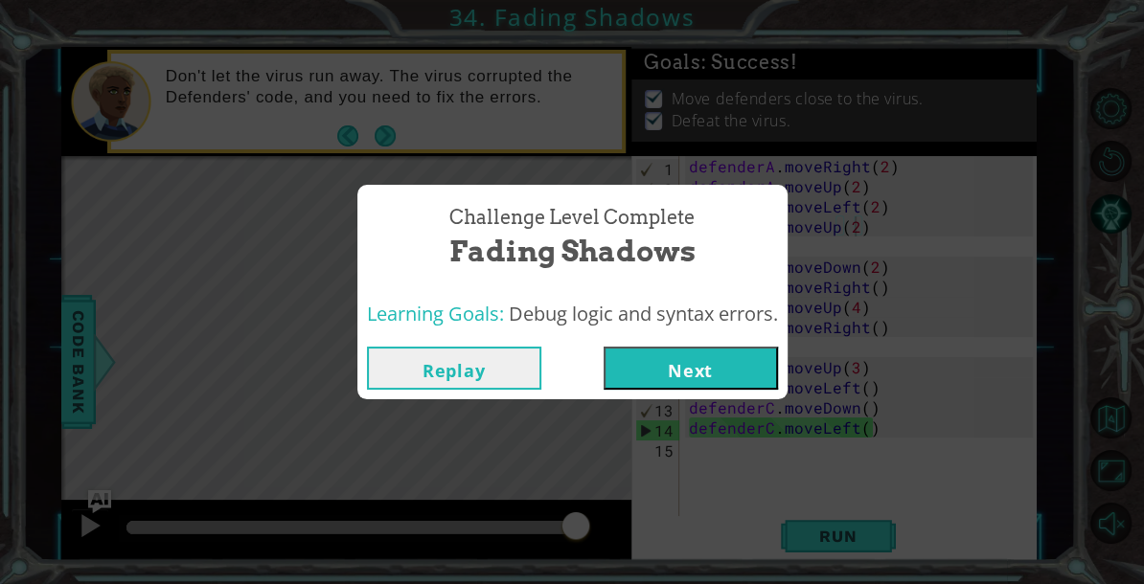
click at [696, 374] on button "Next" at bounding box center [691, 368] width 174 height 43
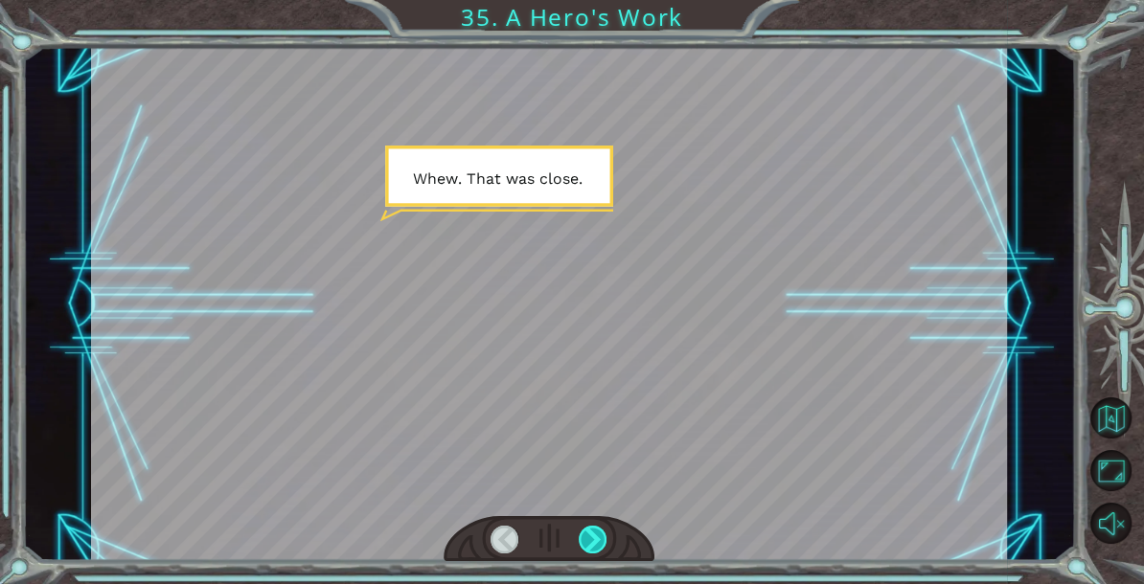
click at [584, 540] on div at bounding box center [593, 540] width 28 height 28
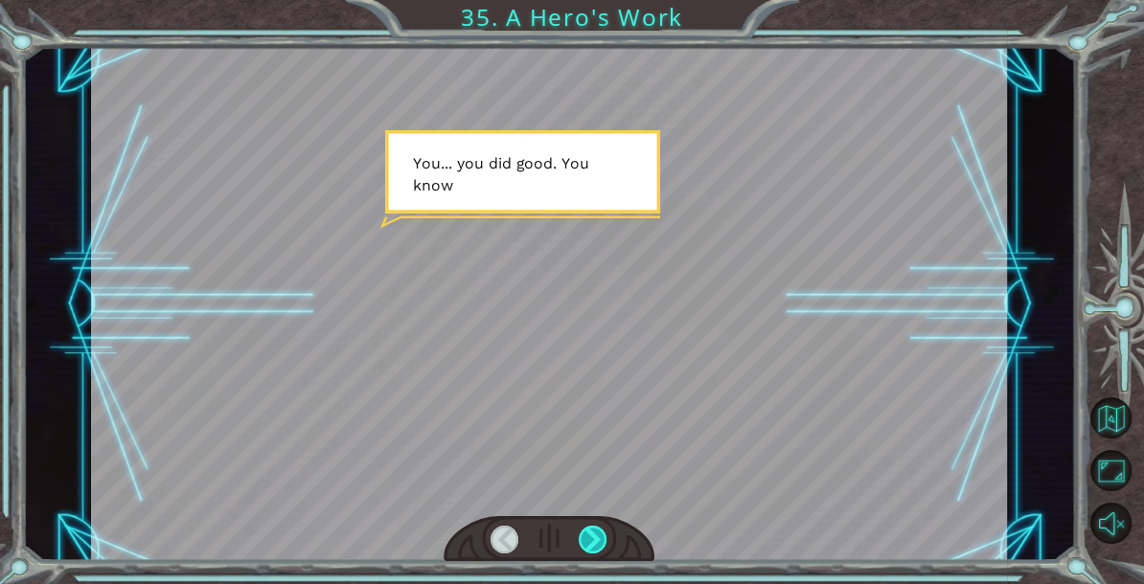
click at [584, 540] on div at bounding box center [593, 540] width 28 height 28
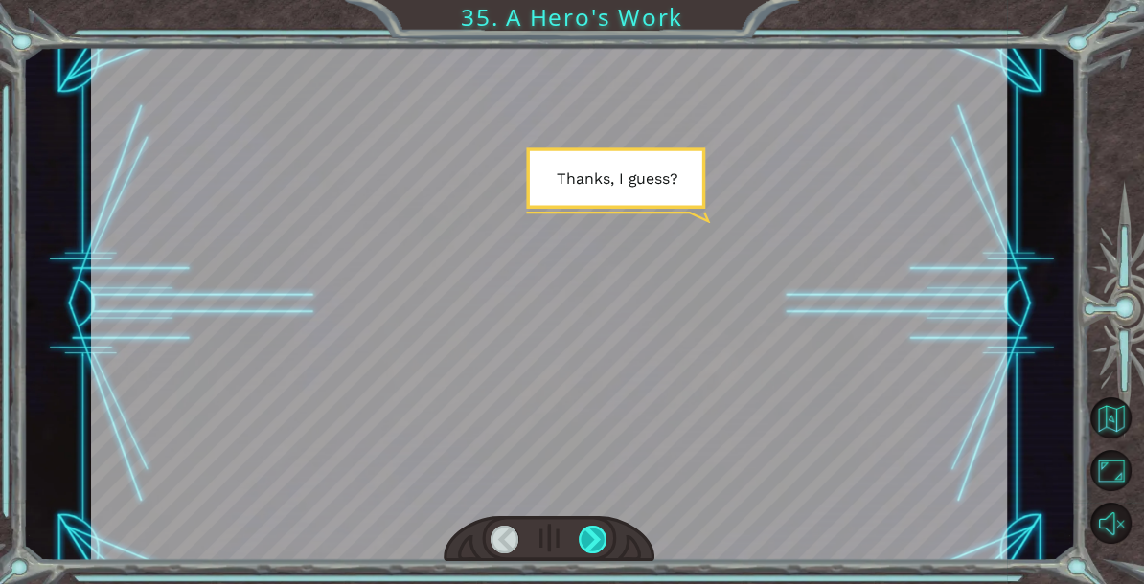
click at [584, 540] on div at bounding box center [593, 540] width 28 height 28
